Goal: Information Seeking & Learning: Compare options

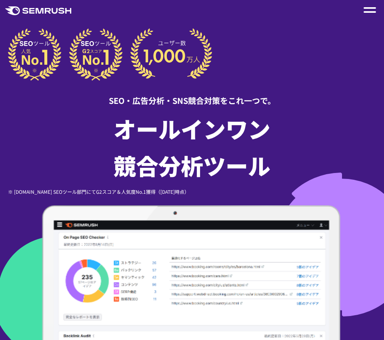
click at [366, 12] on span at bounding box center [370, 12] width 12 height 2
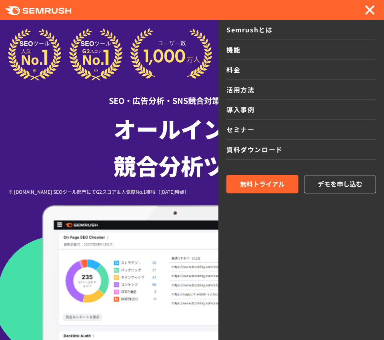
click at [235, 53] on link "機能" at bounding box center [301, 50] width 150 height 20
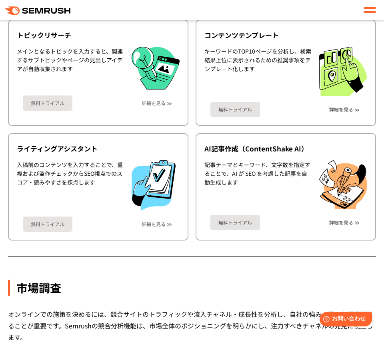
scroll to position [1480, 0]
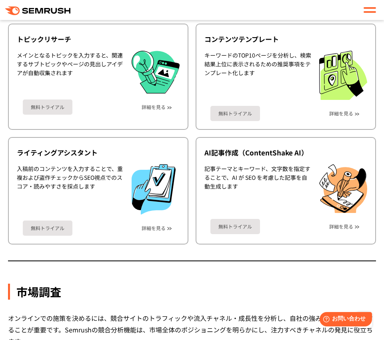
click at [365, 8] on span at bounding box center [370, 8] width 12 height 2
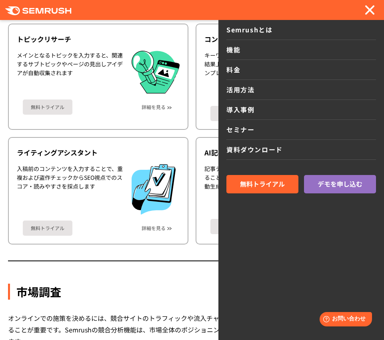
click at [238, 71] on link "料金" at bounding box center [301, 70] width 150 height 20
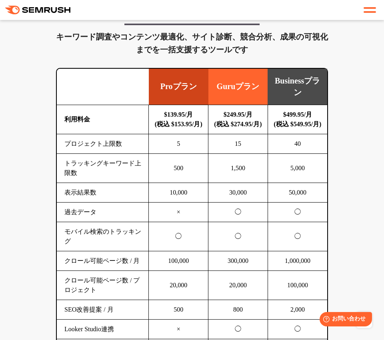
scroll to position [607, 0]
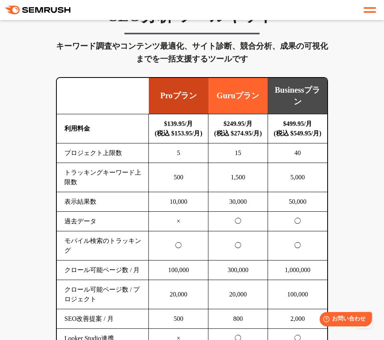
click at [155, 137] on b "$139.95/月 (税込 $153.95/月)" at bounding box center [179, 128] width 48 height 16
drag, startPoint x: 160, startPoint y: 112, endPoint x: 198, endPoint y: 114, distance: 38.0
click at [198, 114] on td "Proプラン" at bounding box center [179, 96] width 60 height 36
copy td "Proプラン"
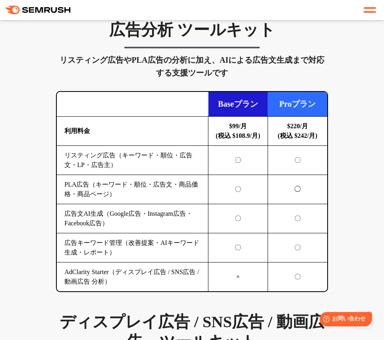
scroll to position [1155, 0]
